Goal: Navigation & Orientation: Find specific page/section

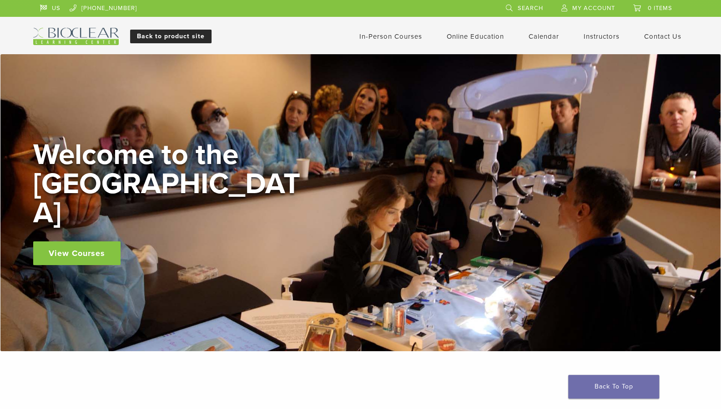
click at [153, 35] on link "Back to product site" at bounding box center [170, 37] width 81 height 14
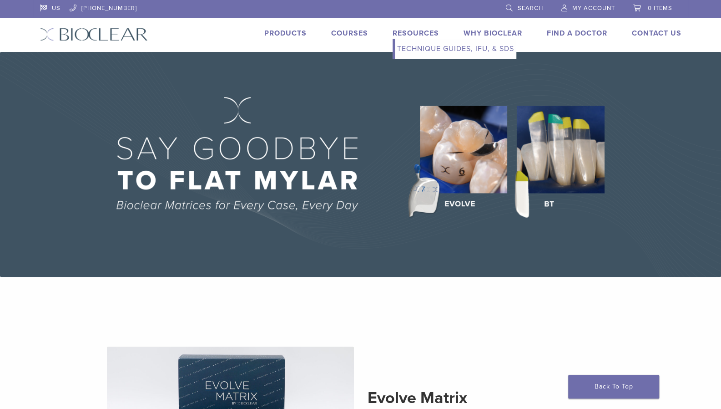
click at [404, 35] on link "Resources" at bounding box center [416, 33] width 46 height 9
click at [406, 32] on link "Resources" at bounding box center [416, 33] width 46 height 9
